Goal: Find specific page/section: Find specific page/section

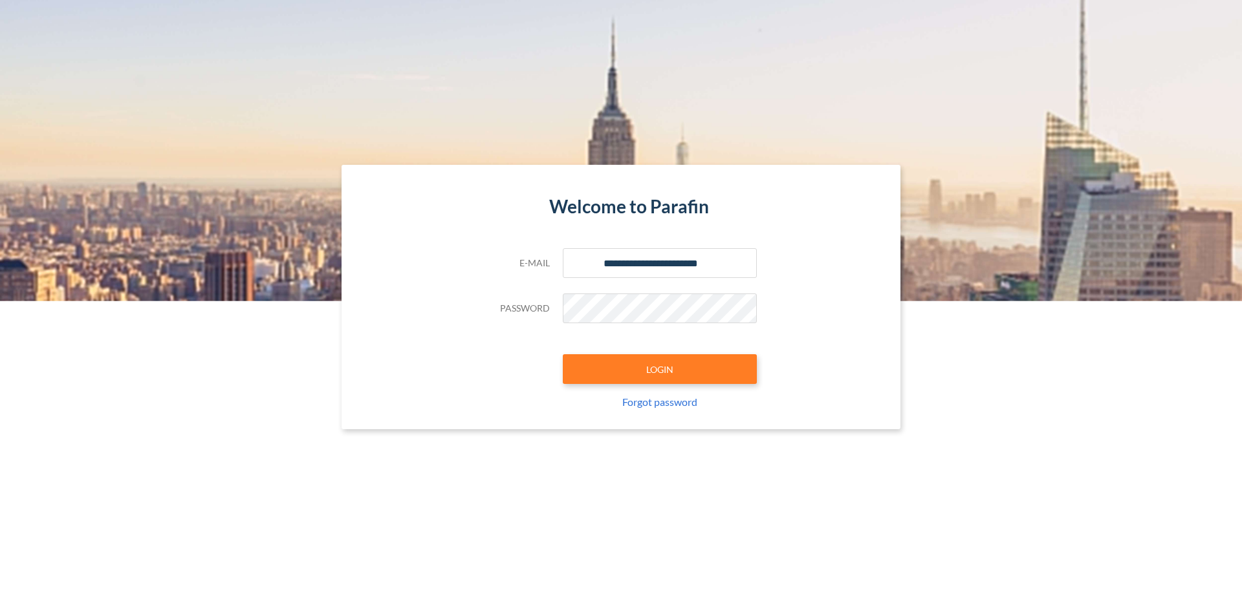
type input "**********"
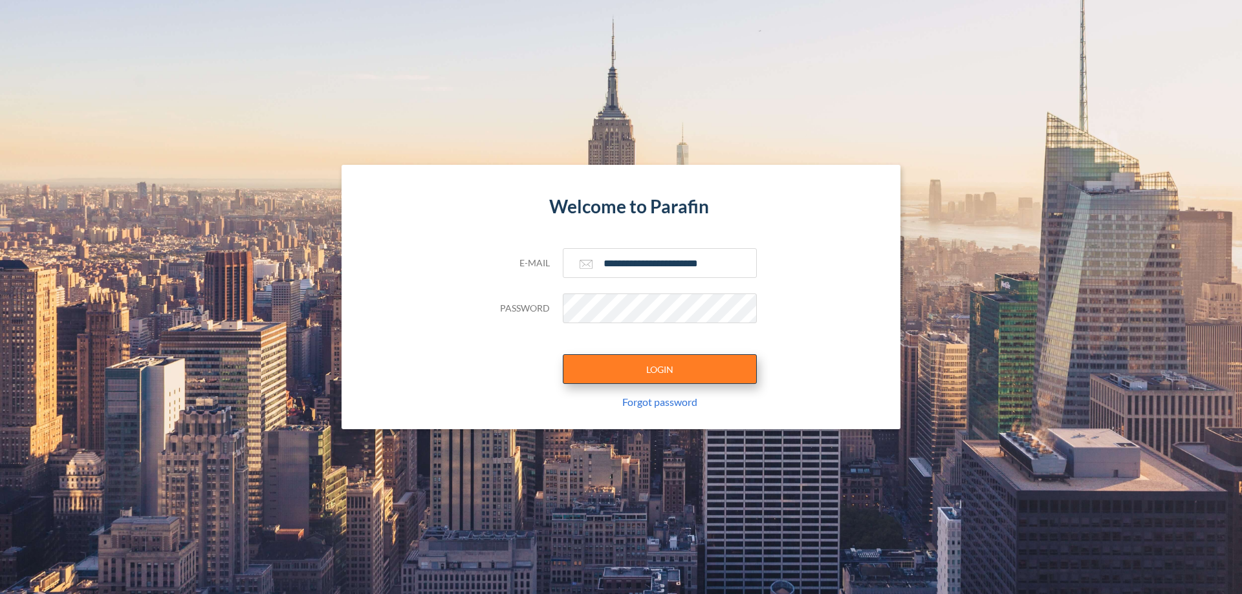
click at [660, 369] on button "LOGIN" at bounding box center [660, 369] width 194 height 30
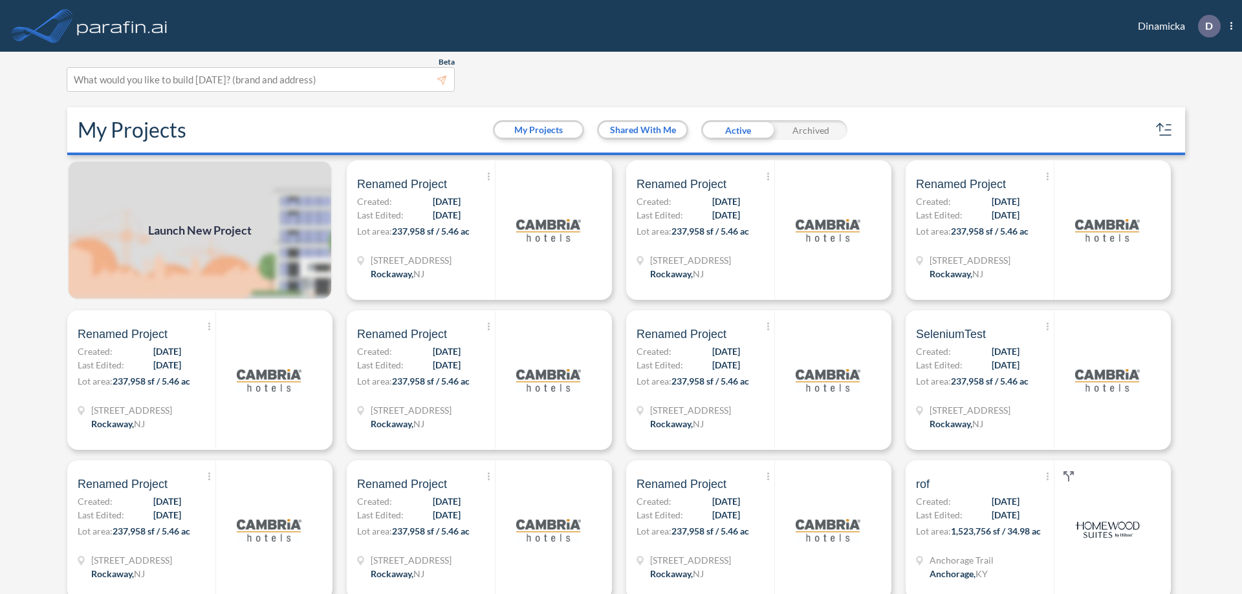
scroll to position [3, 0]
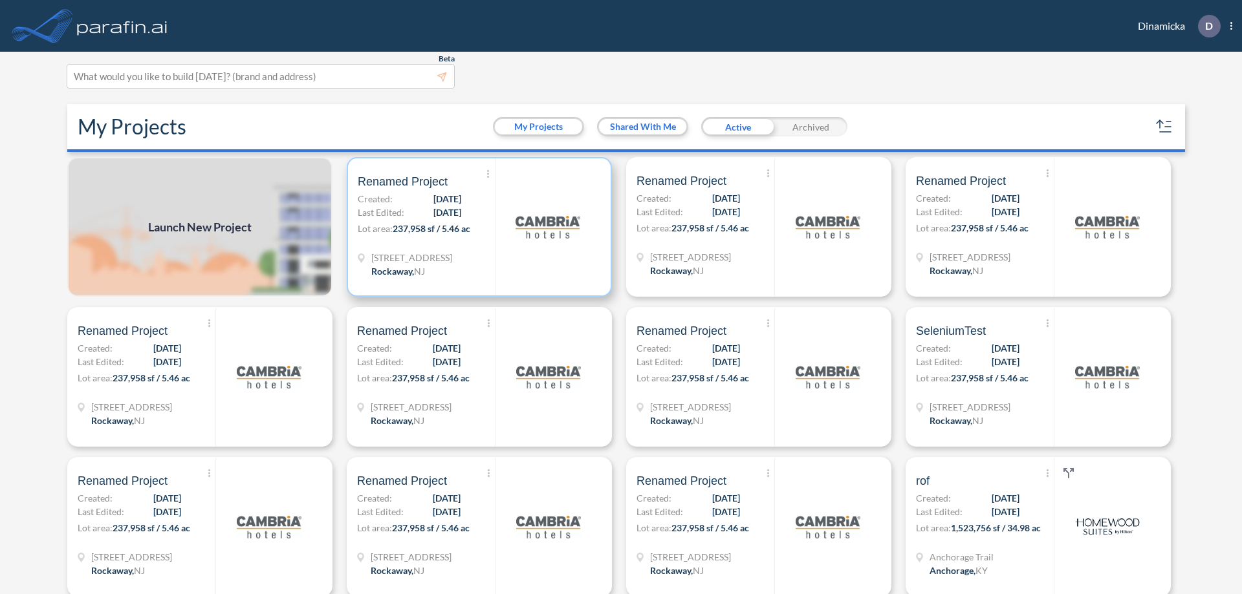
click at [477, 227] on p "Lot area: 237,958 sf / 5.46 ac" at bounding box center [426, 231] width 137 height 19
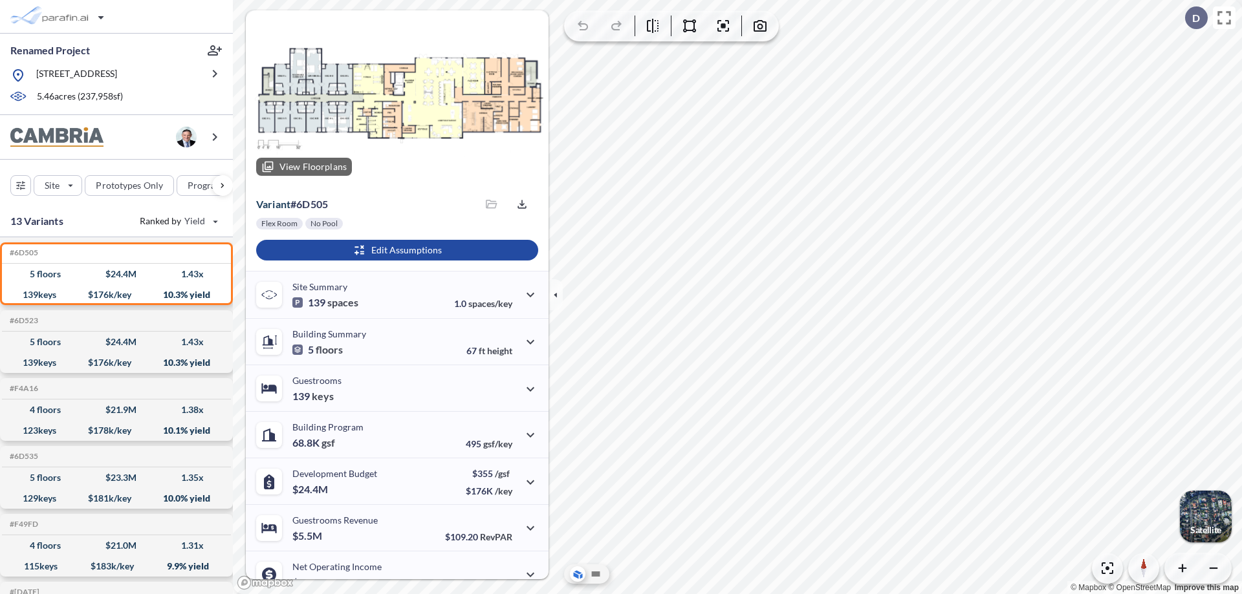
click at [395, 98] on div at bounding box center [397, 98] width 303 height 176
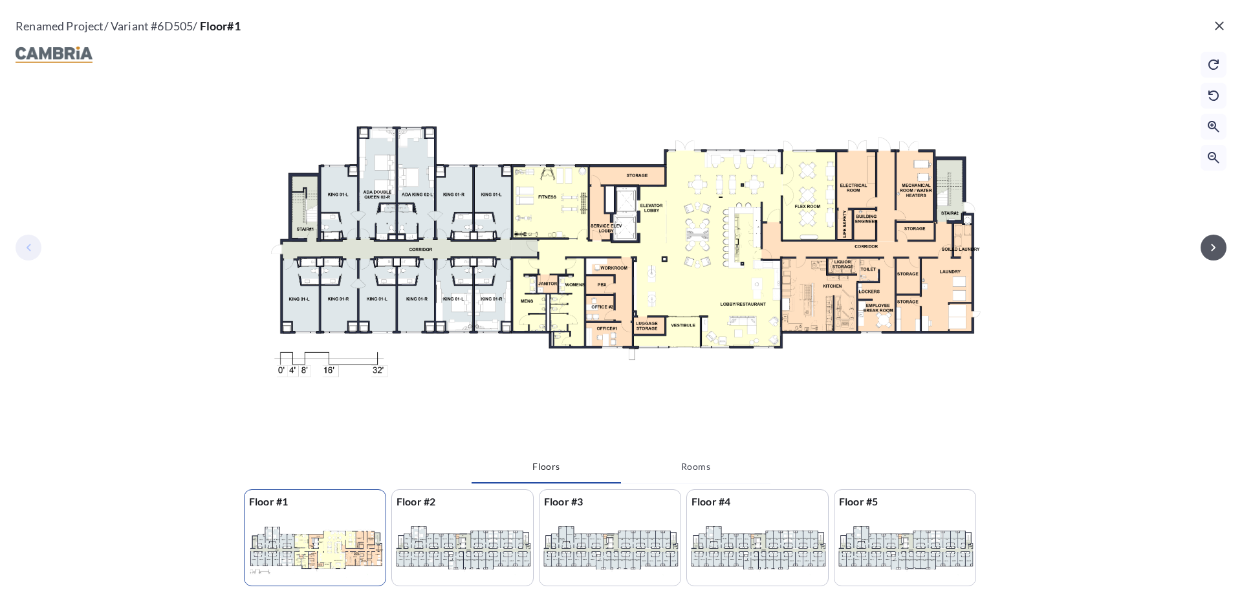
click at [1213, 247] on icon "button" at bounding box center [1213, 247] width 5 height 7
